Goal: Communication & Community: Answer question/provide support

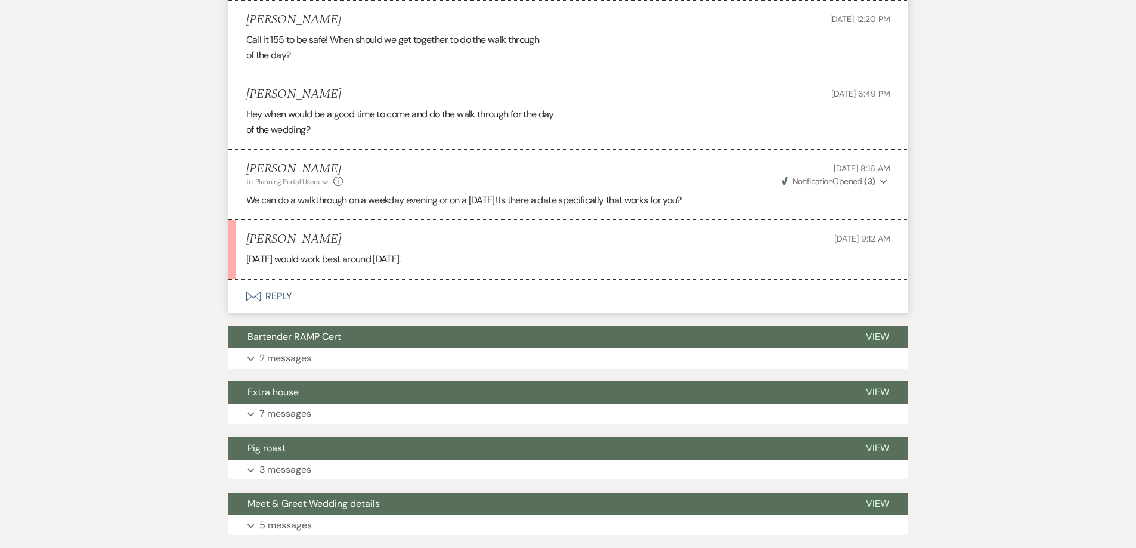
click at [327, 267] on p "[DATE] would work best around [DATE]." at bounding box center [568, 260] width 644 height 16
click at [255, 301] on icon "Envelope" at bounding box center [253, 297] width 14 height 10
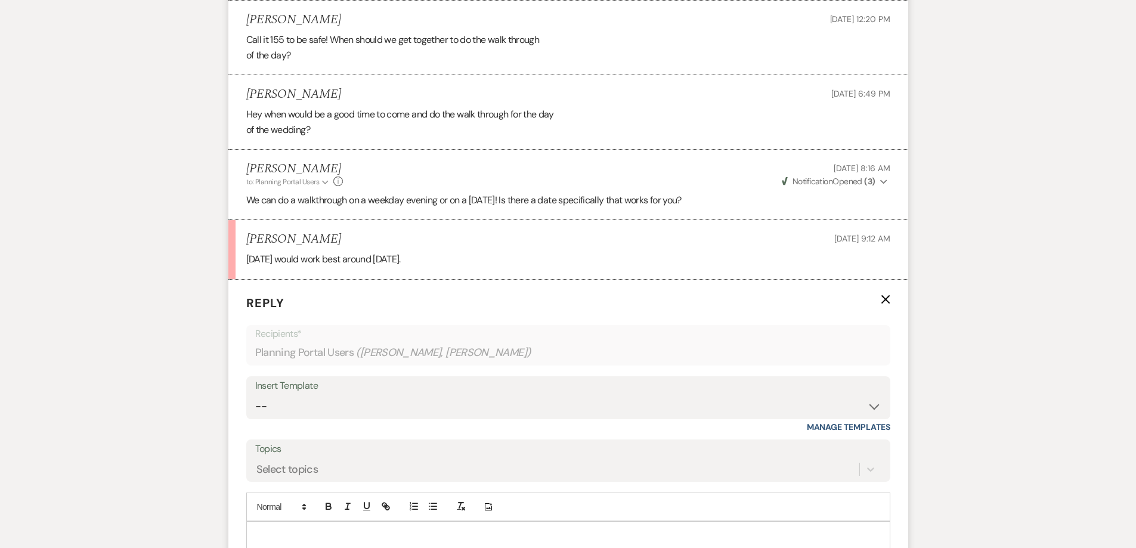
scroll to position [3042, 0]
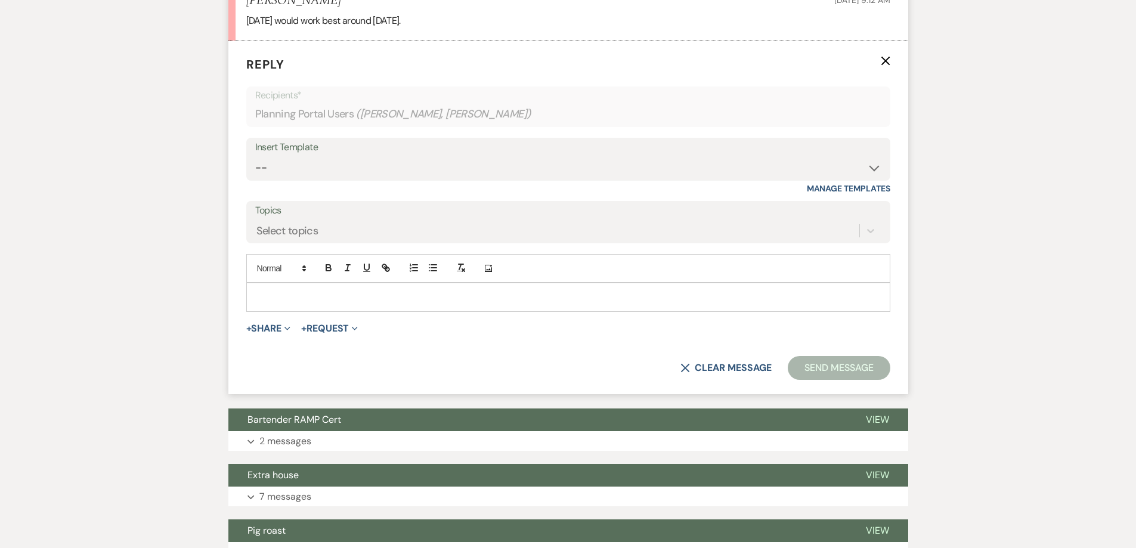
click at [277, 304] on p at bounding box center [568, 296] width 625 height 13
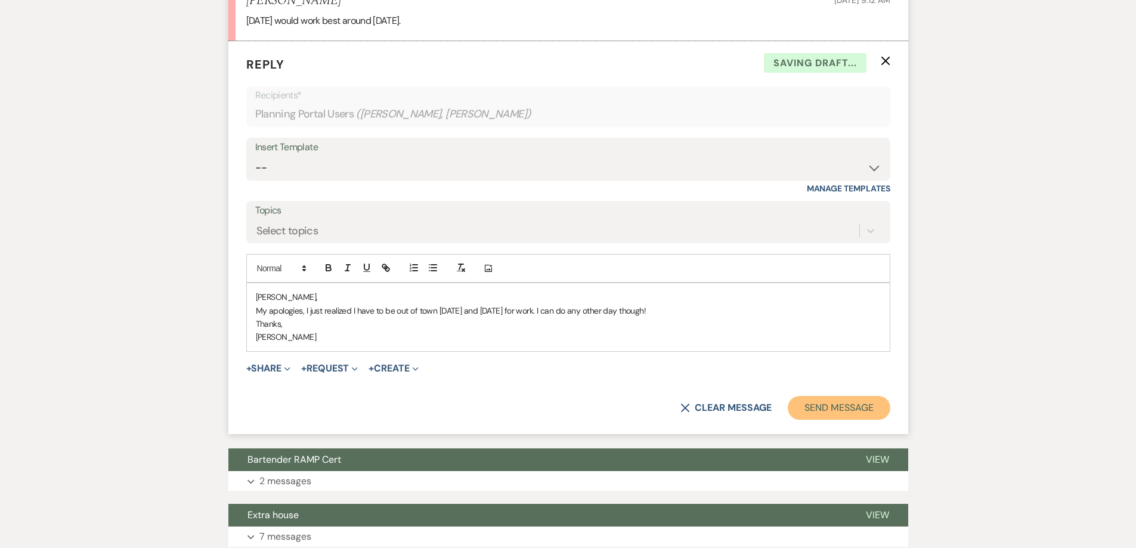
click at [818, 420] on button "Send Message" at bounding box center [839, 408] width 102 height 24
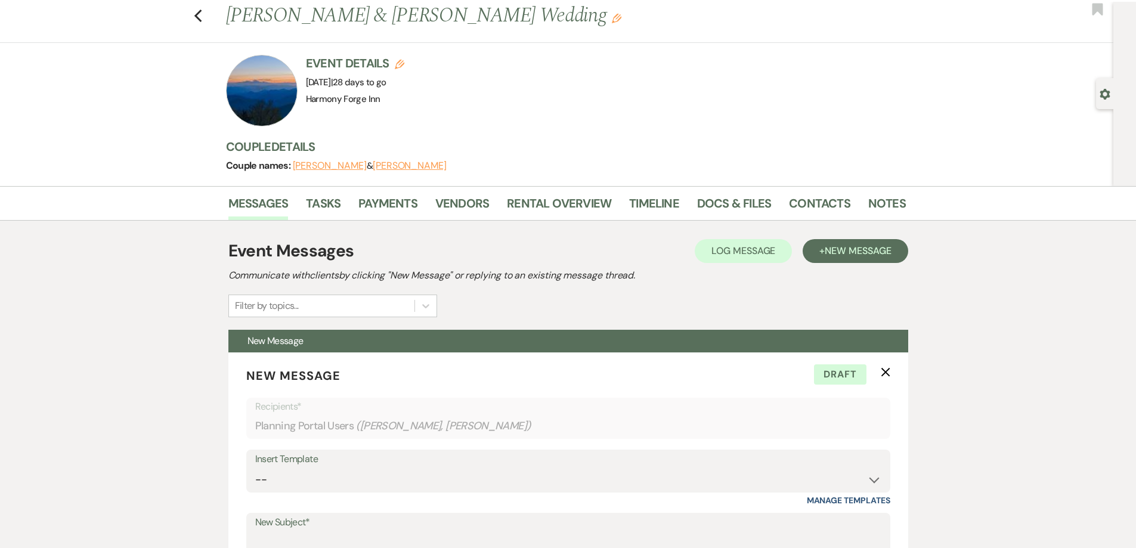
scroll to position [0, 0]
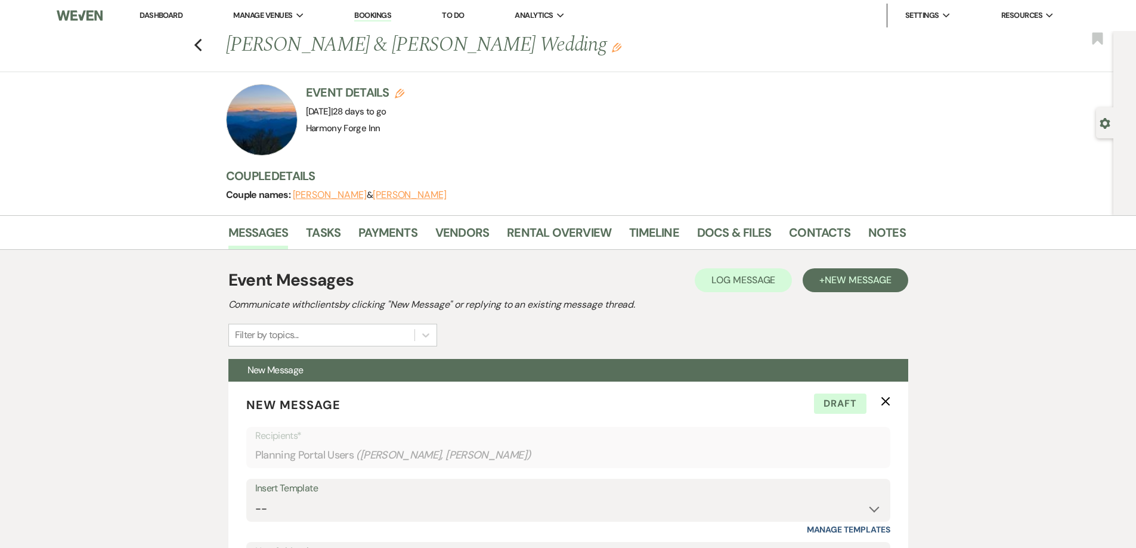
click at [175, 15] on link "Dashboard" at bounding box center [161, 15] width 43 height 10
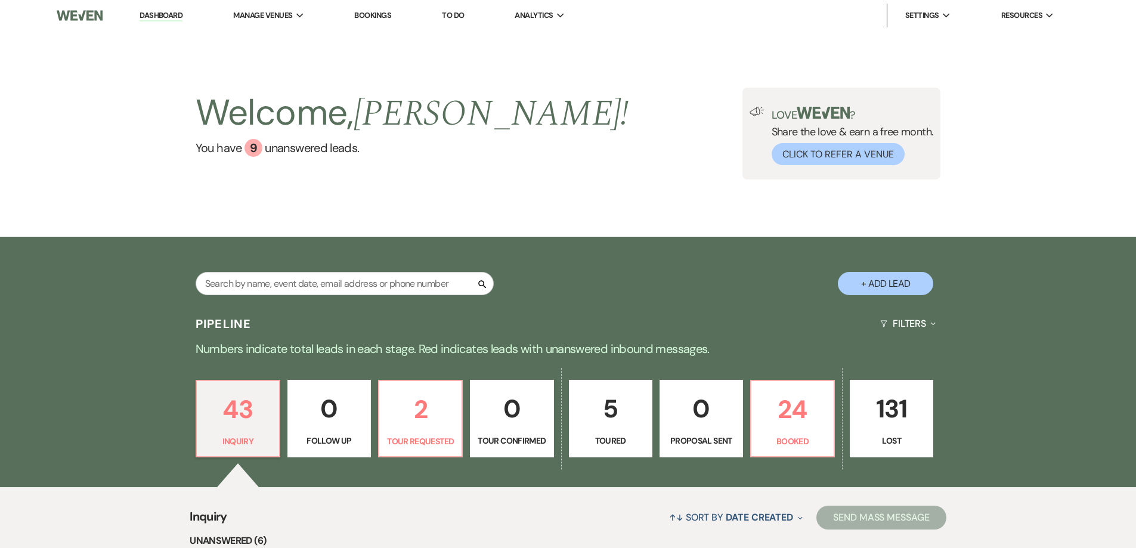
scroll to position [298, 0]
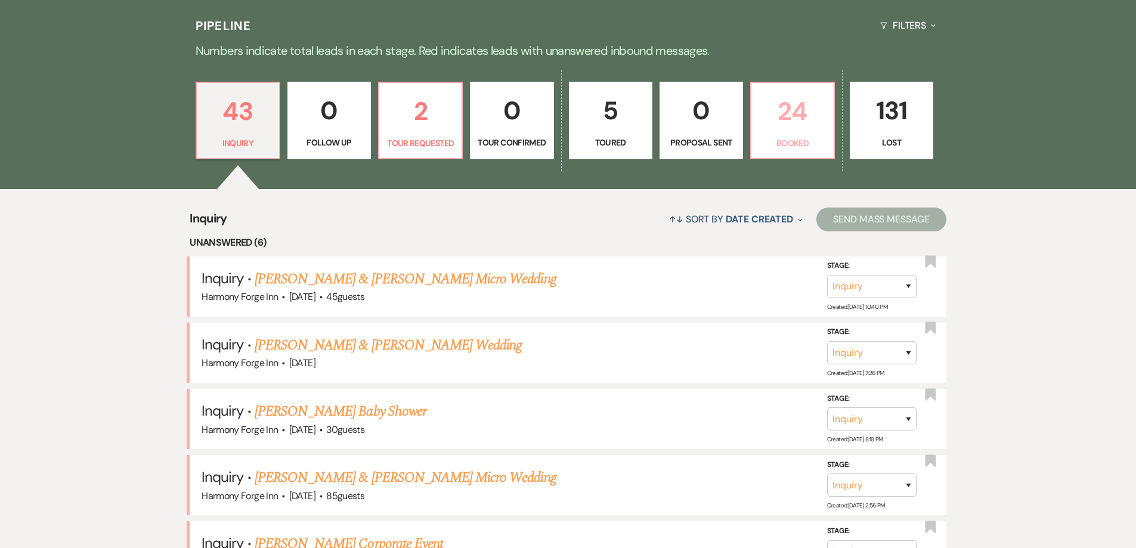
click at [807, 113] on p "24" at bounding box center [792, 111] width 68 height 40
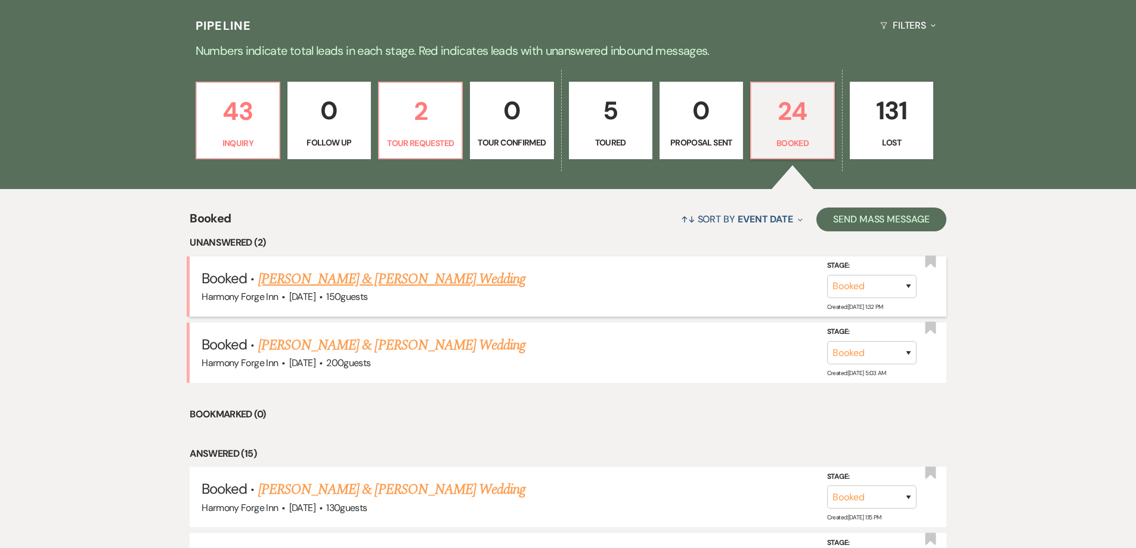
click at [374, 284] on link "[PERSON_NAME] & [PERSON_NAME] Wedding" at bounding box center [391, 278] width 267 height 21
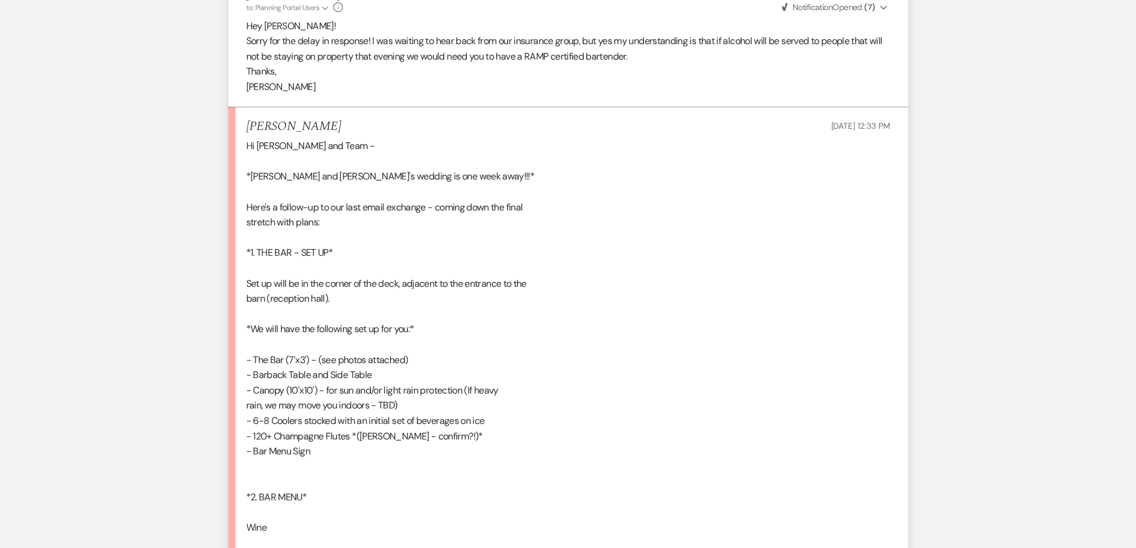
scroll to position [835, 0]
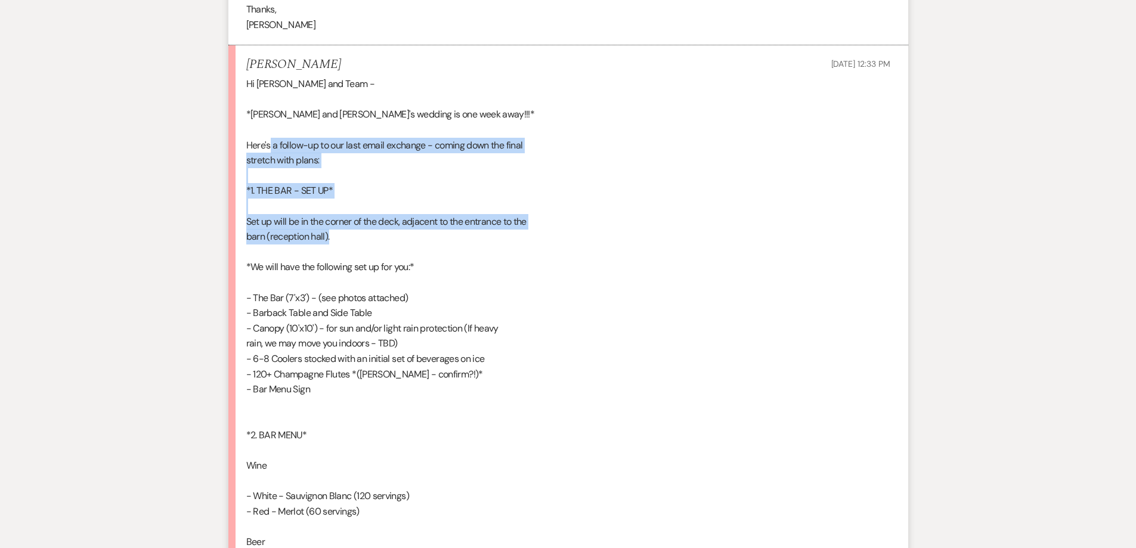
drag, startPoint x: 271, startPoint y: 145, endPoint x: 478, endPoint y: 230, distance: 223.6
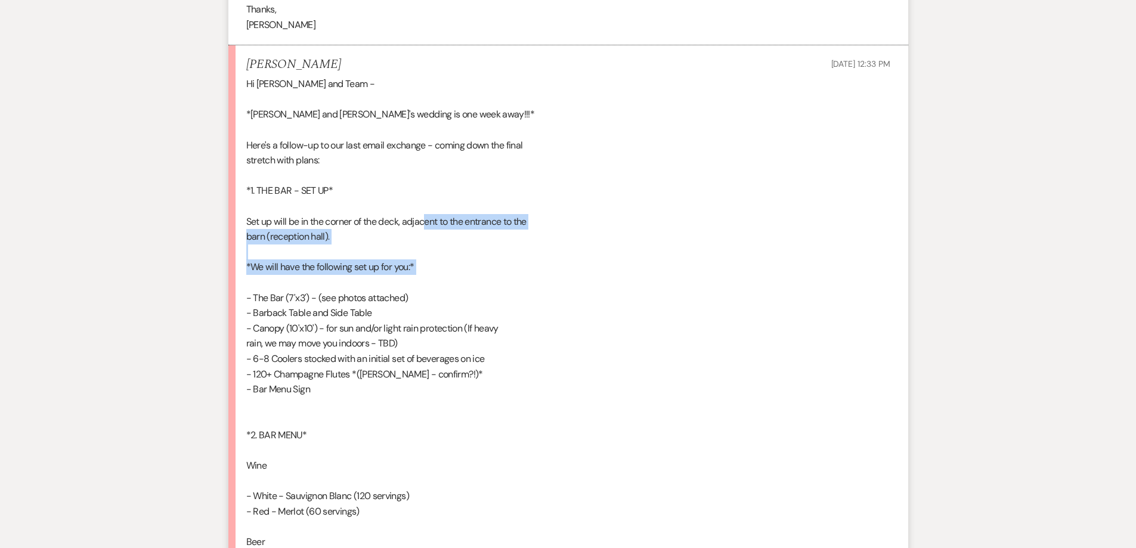
drag, startPoint x: 429, startPoint y: 223, endPoint x: 432, endPoint y: 275, distance: 52.5
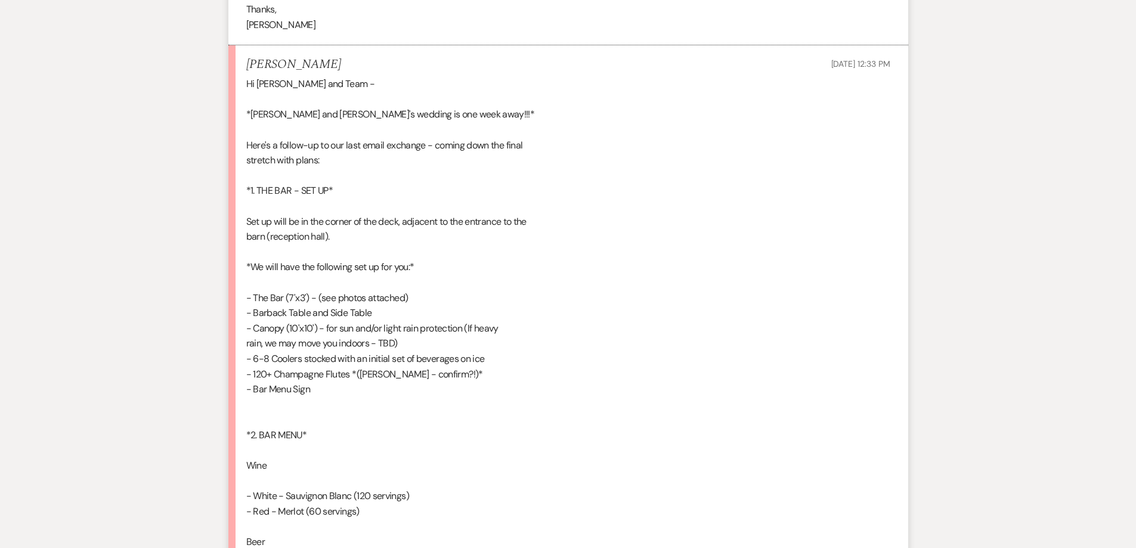
scroll to position [954, 0]
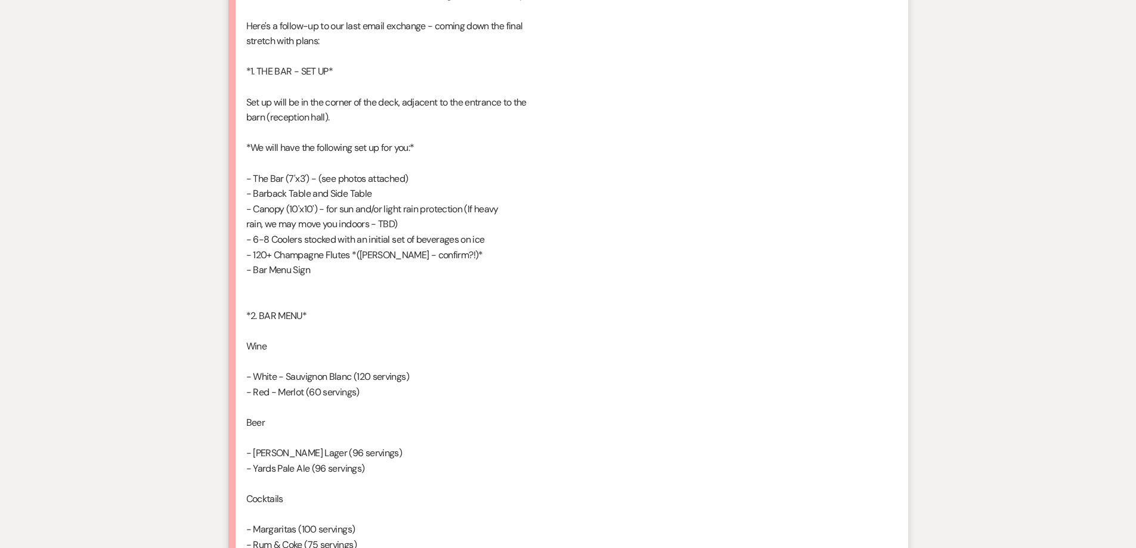
drag, startPoint x: 262, startPoint y: 198, endPoint x: 398, endPoint y: 197, distance: 136.0
drag, startPoint x: 253, startPoint y: 210, endPoint x: 498, endPoint y: 240, distance: 246.9
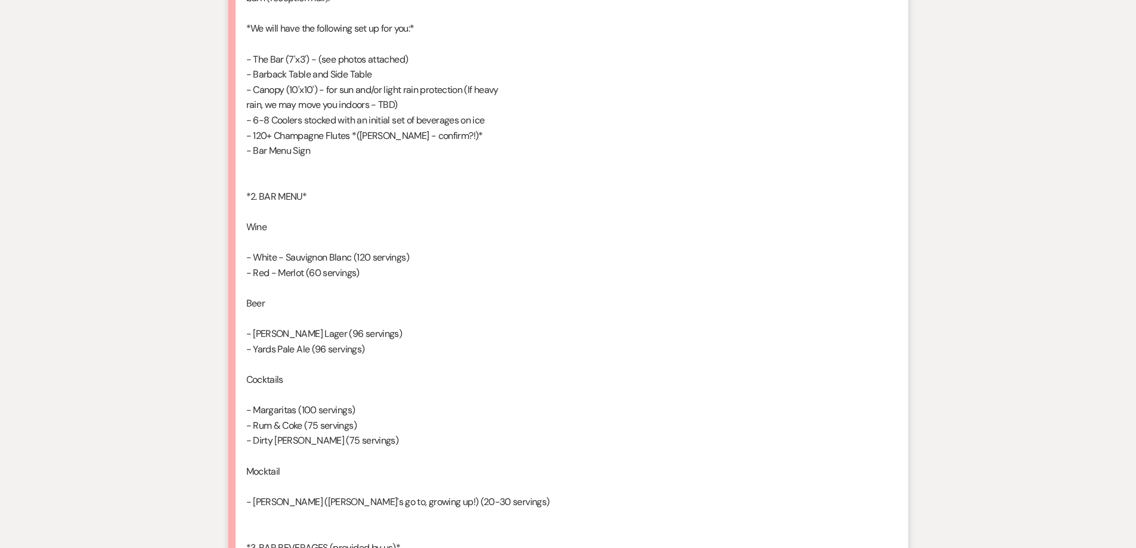
scroll to position [1133, 0]
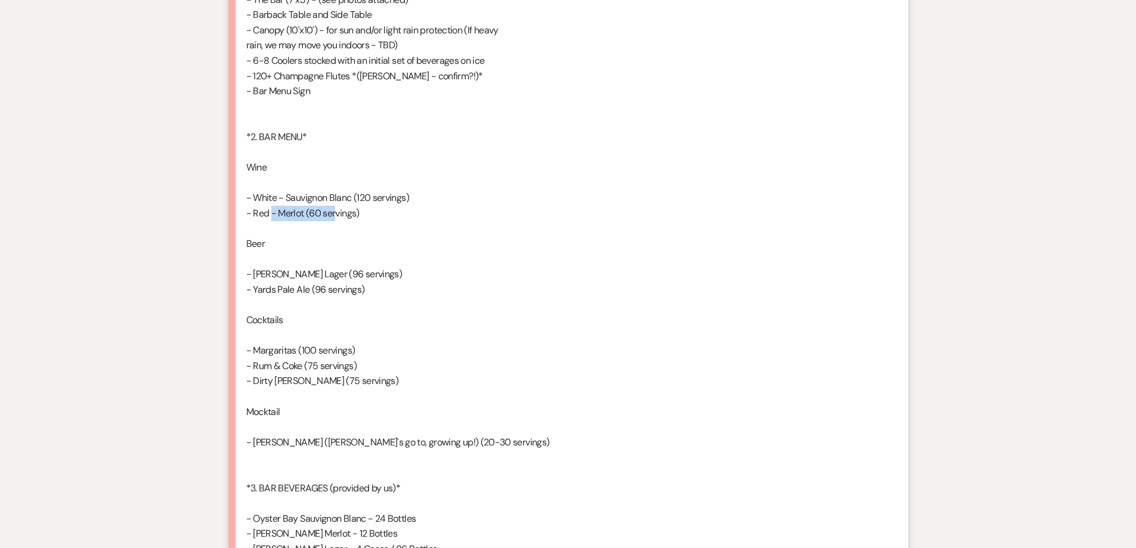
drag, startPoint x: 259, startPoint y: 212, endPoint x: 324, endPoint y: 213, distance: 64.4
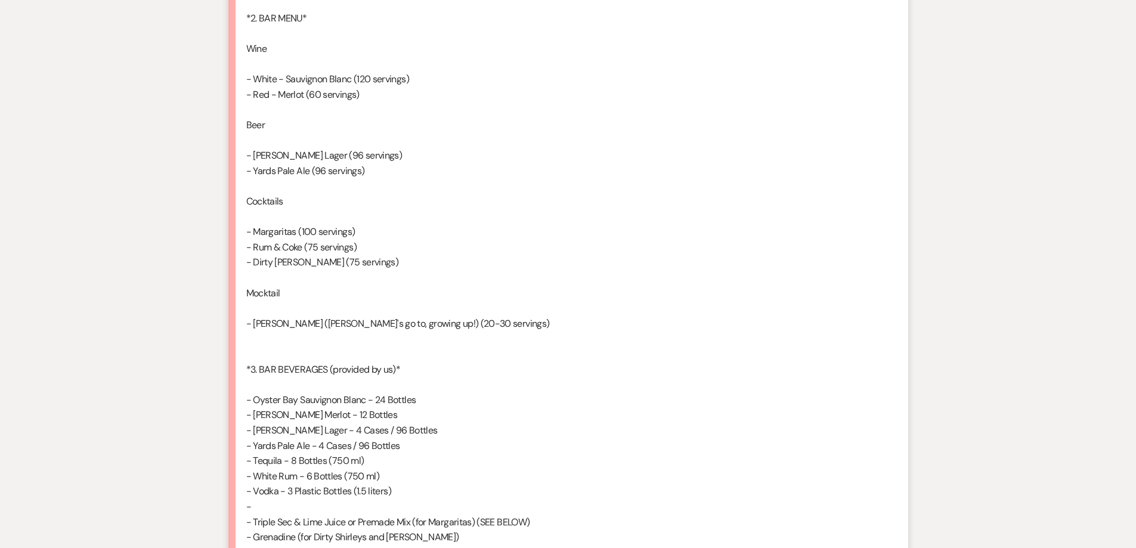
scroll to position [1252, 0]
drag, startPoint x: 267, startPoint y: 244, endPoint x: 356, endPoint y: 244, distance: 88.8
click at [356, 244] on div "Hi [PERSON_NAME] and Team - *[PERSON_NAME] and [PERSON_NAME]'s wedding is one w…" at bounding box center [568, 491] width 644 height 1664
click at [386, 243] on div "Hi [PERSON_NAME] and Team - *[PERSON_NAME] and [PERSON_NAME]'s wedding is one w…" at bounding box center [568, 491] width 644 height 1664
drag, startPoint x: 263, startPoint y: 261, endPoint x: 369, endPoint y: 261, distance: 106.1
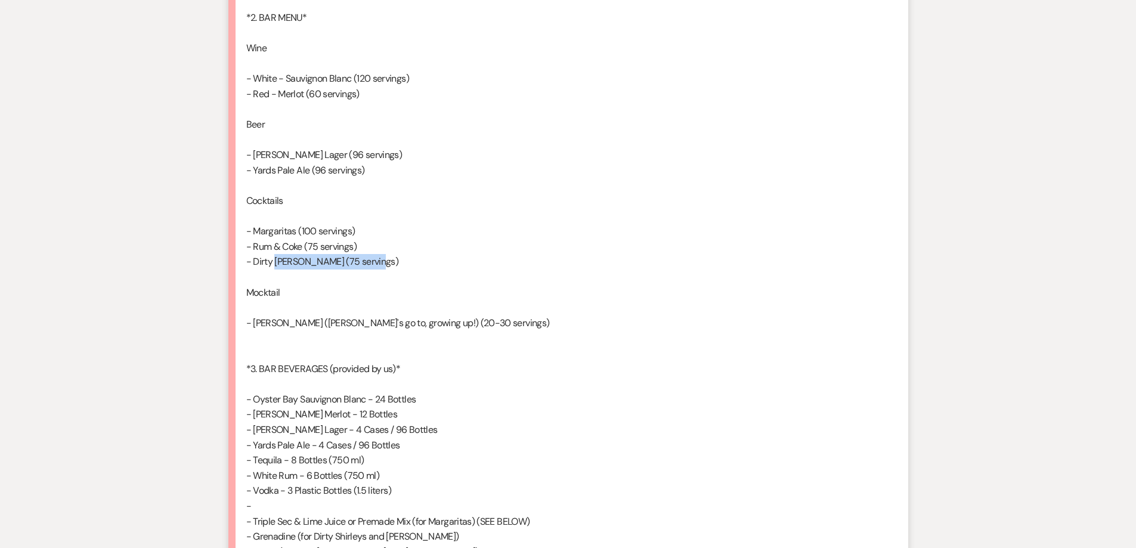
click at [369, 261] on div "Hi [PERSON_NAME] and Team - *[PERSON_NAME] and [PERSON_NAME]'s wedding is one w…" at bounding box center [568, 491] width 644 height 1664
click at [417, 260] on div "Hi [PERSON_NAME] and Team - *[PERSON_NAME] and [PERSON_NAME]'s wedding is one w…" at bounding box center [568, 491] width 644 height 1664
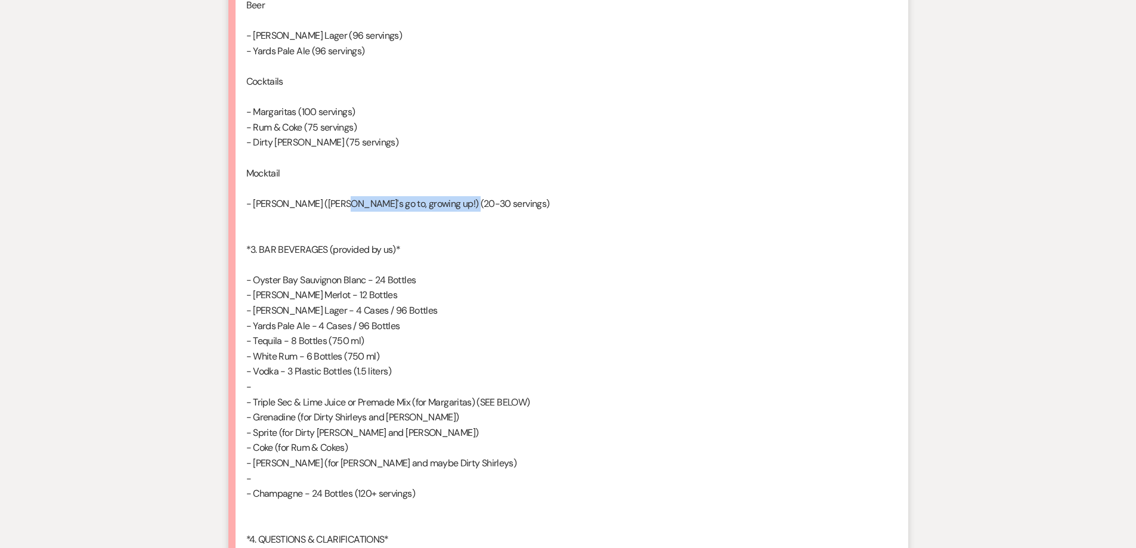
drag, startPoint x: 320, startPoint y: 206, endPoint x: 444, endPoint y: 205, distance: 124.0
click at [444, 205] on div "Hi [PERSON_NAME] and Team - *[PERSON_NAME] and [PERSON_NAME]'s wedding is one w…" at bounding box center [568, 372] width 644 height 1664
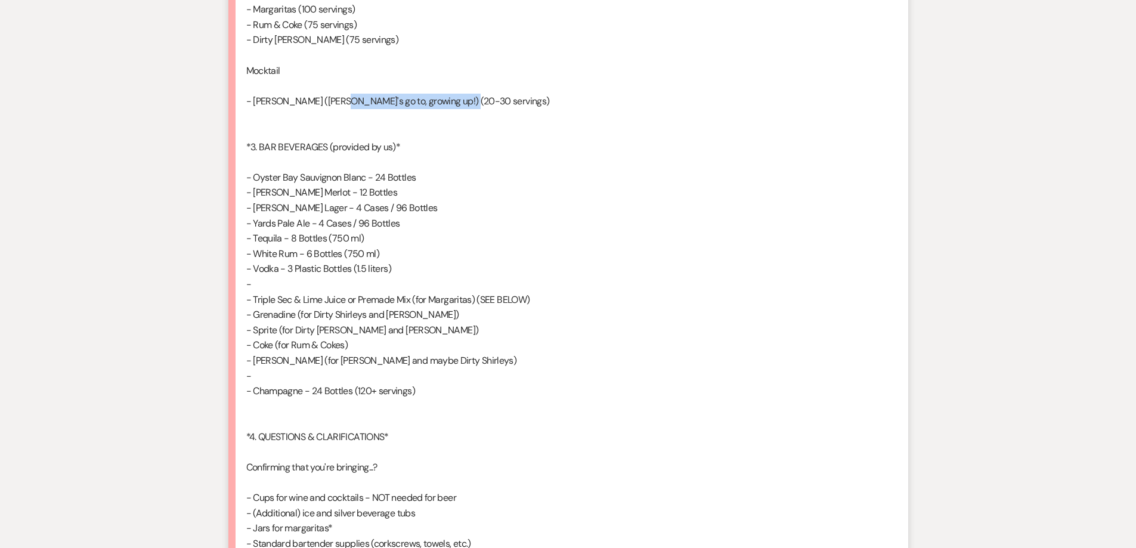
scroll to position [1491, 0]
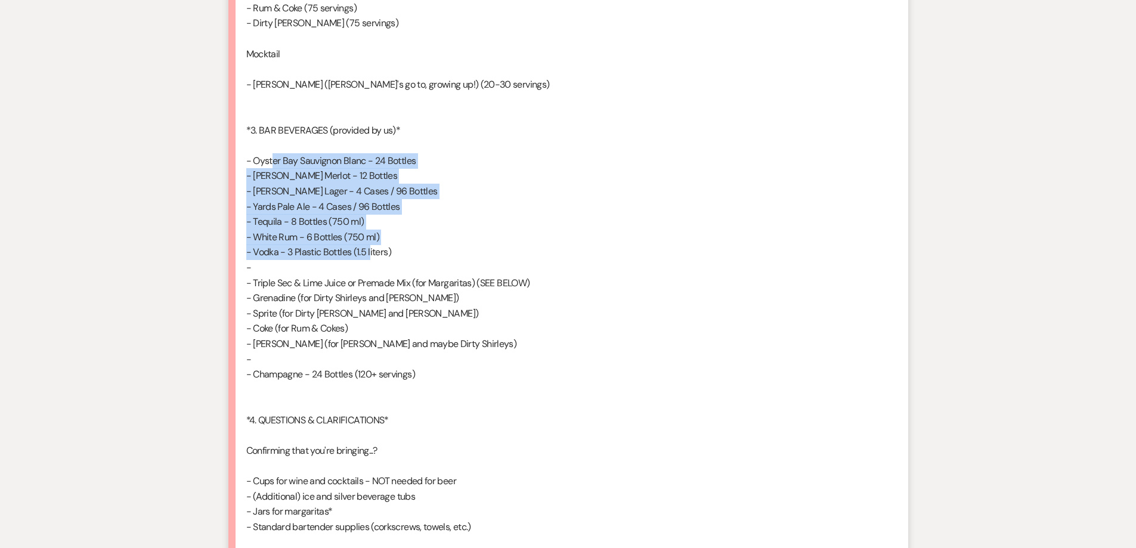
drag, startPoint x: 258, startPoint y: 162, endPoint x: 362, endPoint y: 247, distance: 135.1
click at [362, 247] on div "Hi [PERSON_NAME] and Team - *[PERSON_NAME] and [PERSON_NAME]'s wedding is one w…" at bounding box center [568, 252] width 644 height 1664
click at [445, 244] on div "Hi [PERSON_NAME] and Team - *[PERSON_NAME] and [PERSON_NAME]'s wedding is one w…" at bounding box center [568, 252] width 644 height 1664
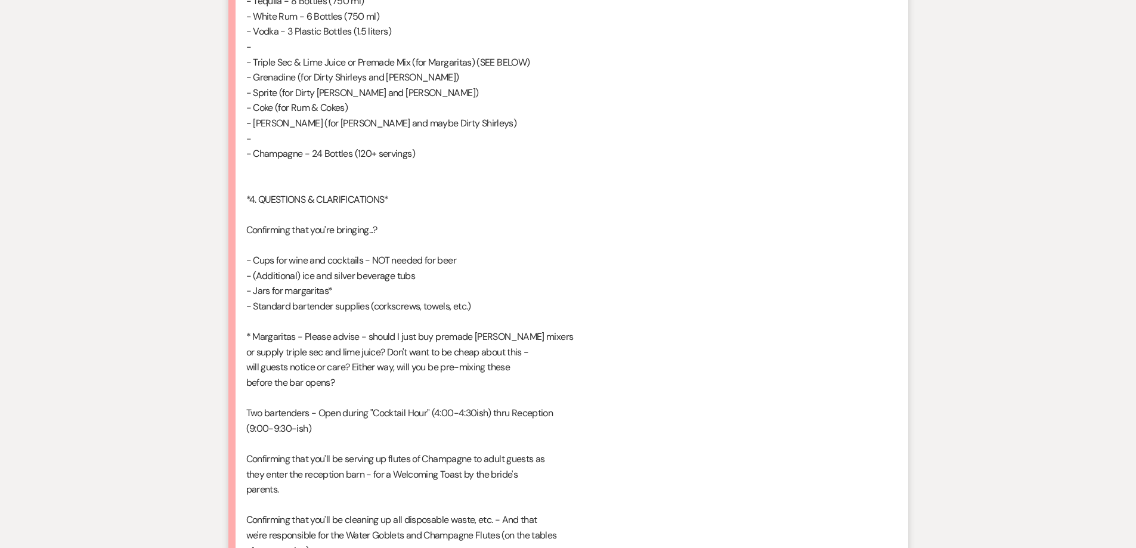
scroll to position [1729, 0]
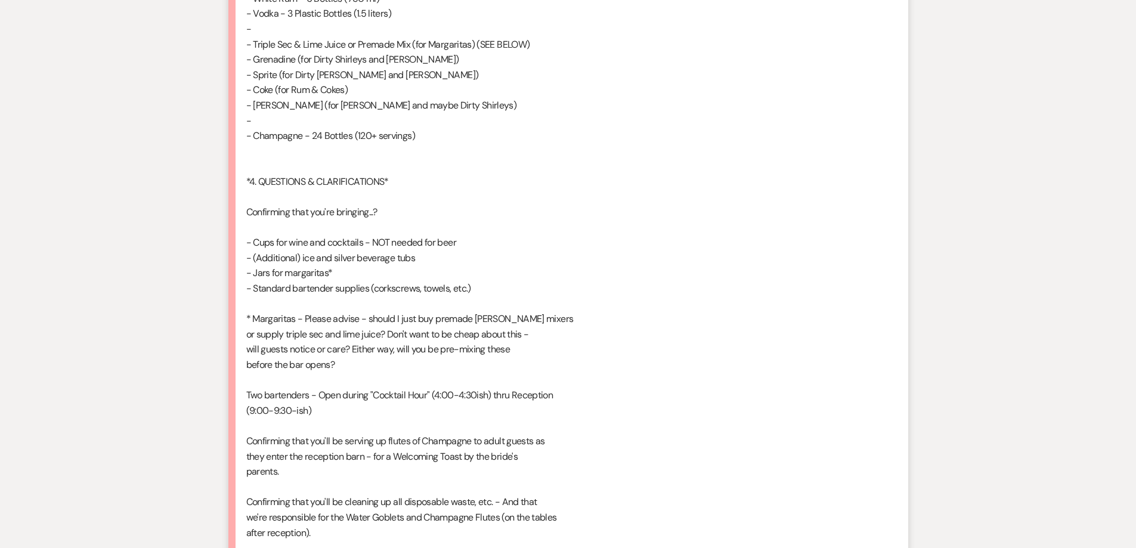
click at [442, 204] on div "Hi [PERSON_NAME] and Team - *[PERSON_NAME] and [PERSON_NAME]'s wedding is one w…" at bounding box center [568, 14] width 644 height 1664
click at [324, 211] on div "Hi [PERSON_NAME] and Team - *[PERSON_NAME] and [PERSON_NAME]'s wedding is one w…" at bounding box center [568, 14] width 644 height 1664
click at [275, 239] on div "Hi [PERSON_NAME] and Team - *[PERSON_NAME] and [PERSON_NAME]'s wedding is one w…" at bounding box center [568, 14] width 644 height 1664
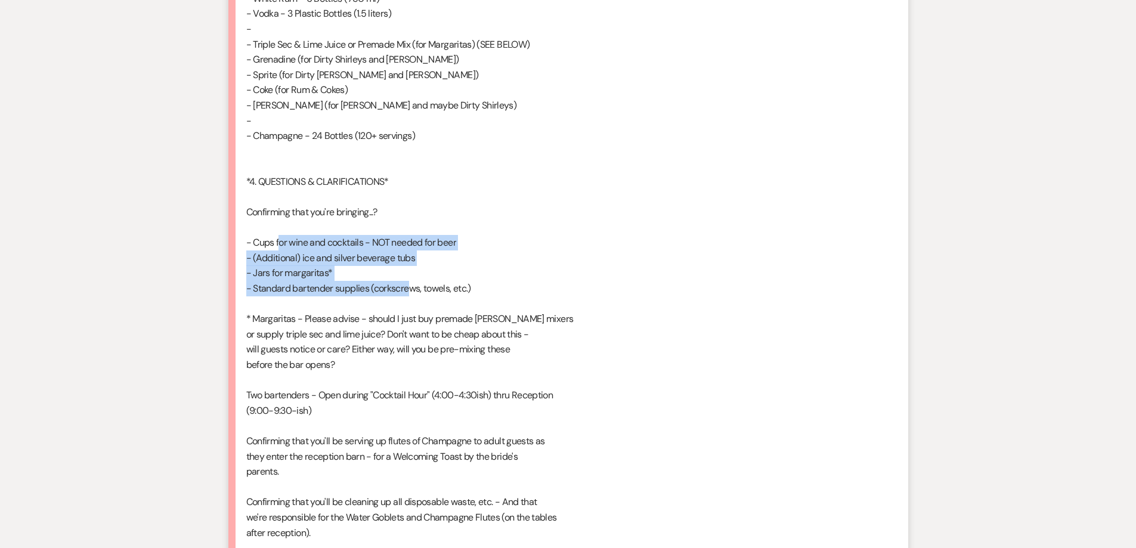
drag, startPoint x: 270, startPoint y: 242, endPoint x: 398, endPoint y: 284, distance: 135.8
click at [398, 284] on div "Hi [PERSON_NAME] and Team - *[PERSON_NAME] and [PERSON_NAME]'s wedding is one w…" at bounding box center [568, 14] width 644 height 1664
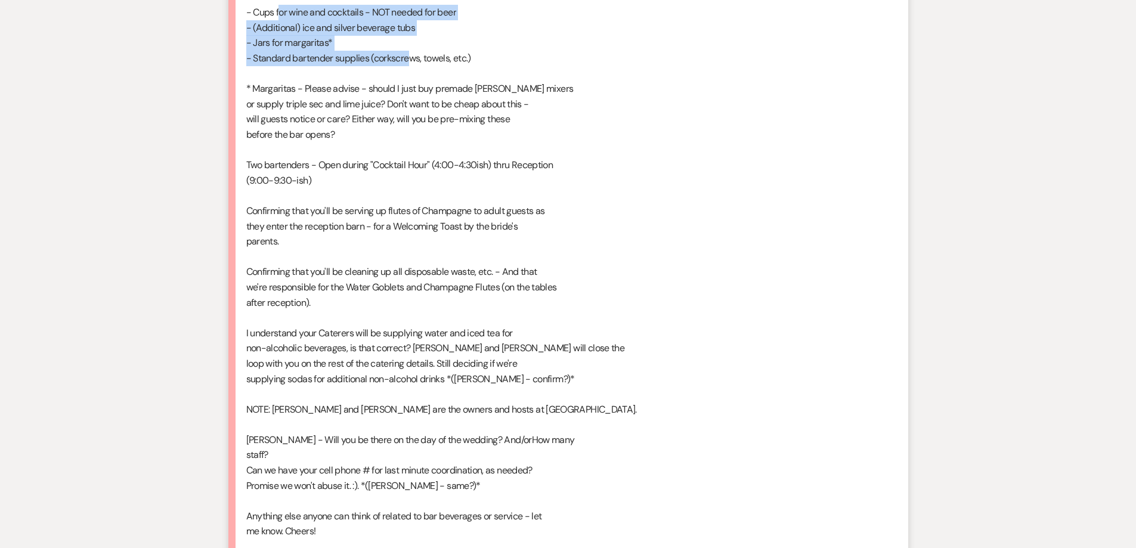
scroll to position [2027, 0]
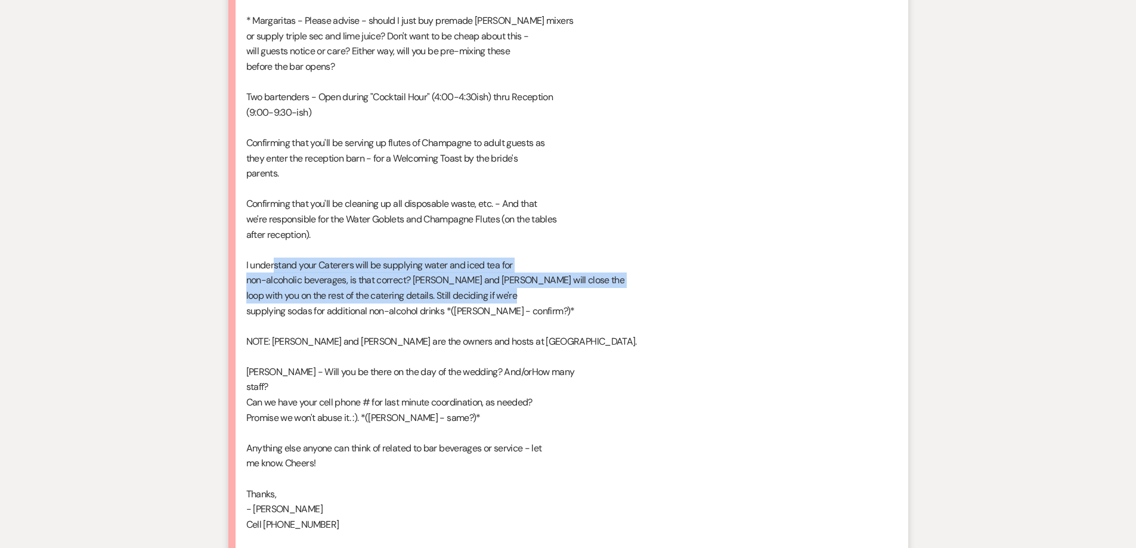
drag, startPoint x: 274, startPoint y: 268, endPoint x: 521, endPoint y: 296, distance: 248.5
